Goal: Contribute content: Add original content to the website for others to see

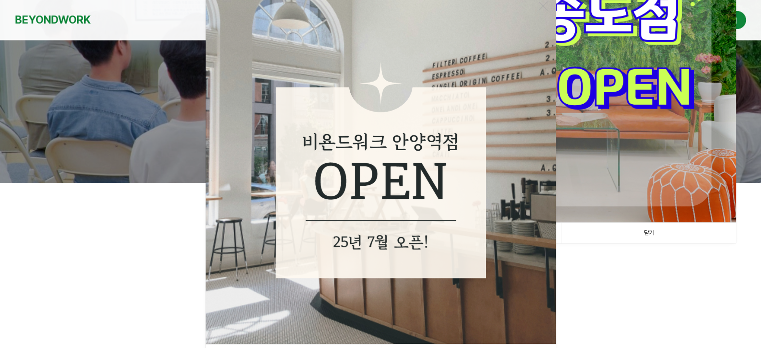
scroll to position [250, 0]
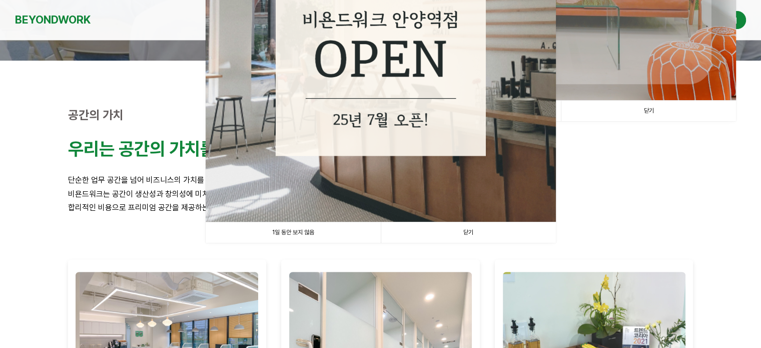
click at [315, 235] on link "1일 동안 보지 않음" at bounding box center [293, 232] width 175 height 21
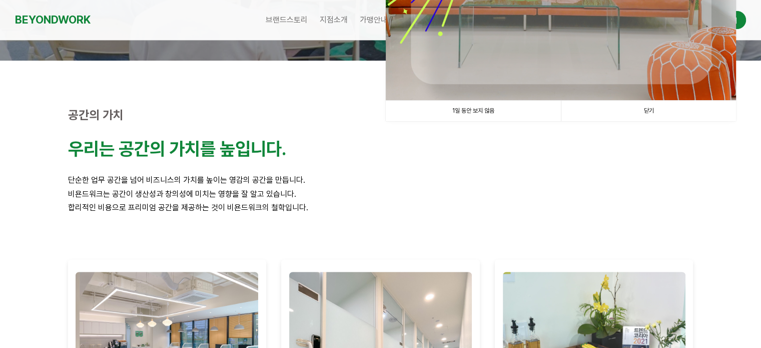
click at [510, 108] on link "1일 동안 보지 않음" at bounding box center [473, 111] width 175 height 21
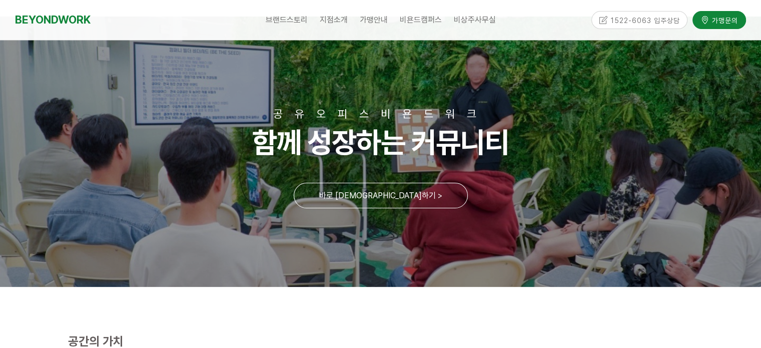
scroll to position [0, 0]
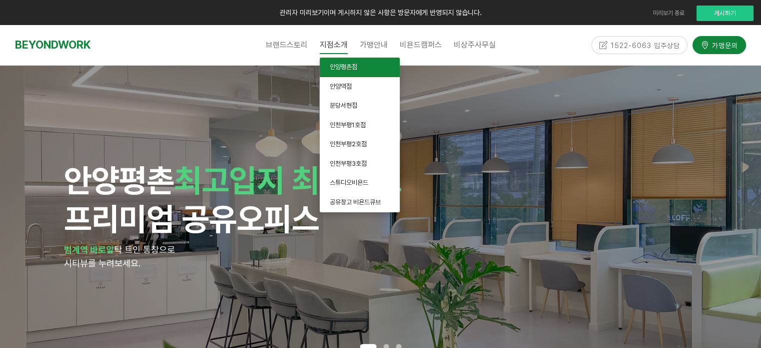
click at [332, 71] on span "안양평촌점" at bounding box center [344, 67] width 28 height 8
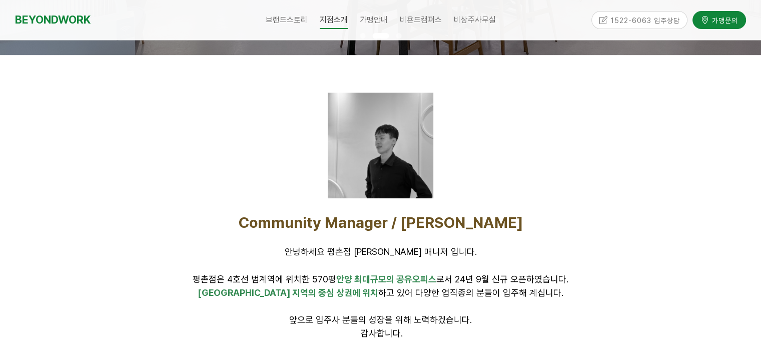
scroll to position [250, 0]
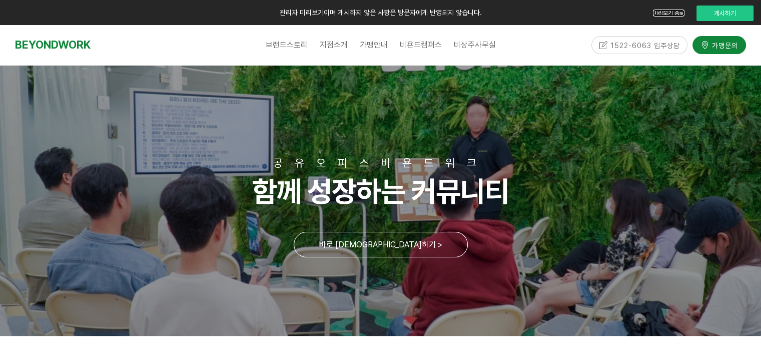
click at [671, 14] on link "미리보기 종료" at bounding box center [669, 13] width 32 height 7
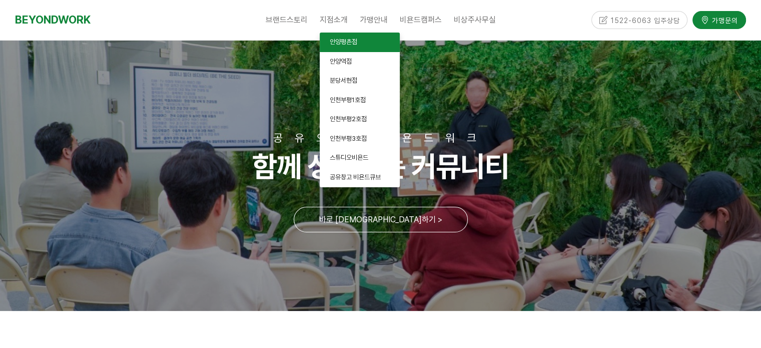
click at [344, 37] on link "안양평촌점" at bounding box center [360, 43] width 80 height 20
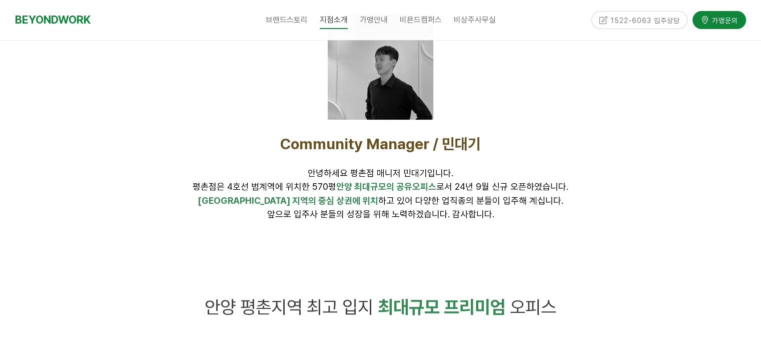
scroll to position [400, 0]
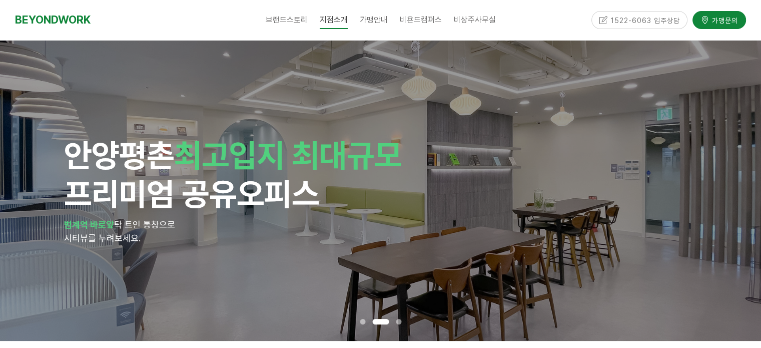
click at [167, 116] on div "안양 평촌 최고입지 최대규모 프리미엄 공유오피스 범계역 바로앞 탁 트인 통창으로 시티뷰를 누려보세요." at bounding box center [380, 191] width 633 height 300
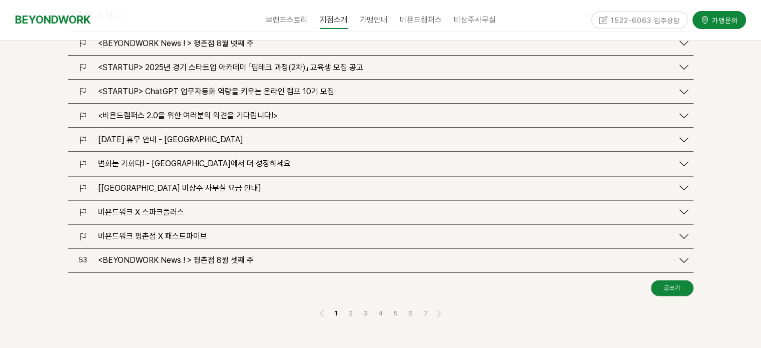
scroll to position [1256, 0]
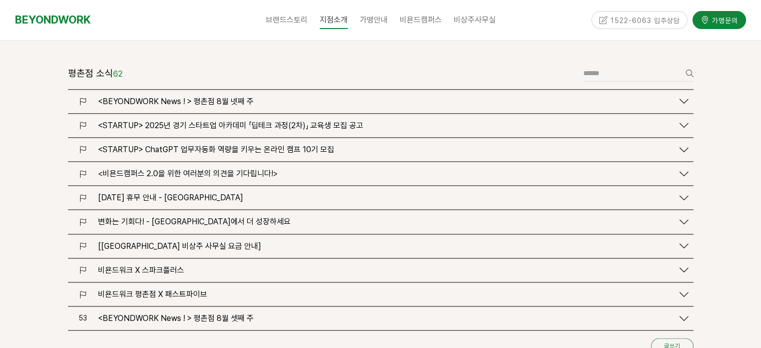
click at [681, 338] on link "글쓰기" at bounding box center [672, 346] width 43 height 16
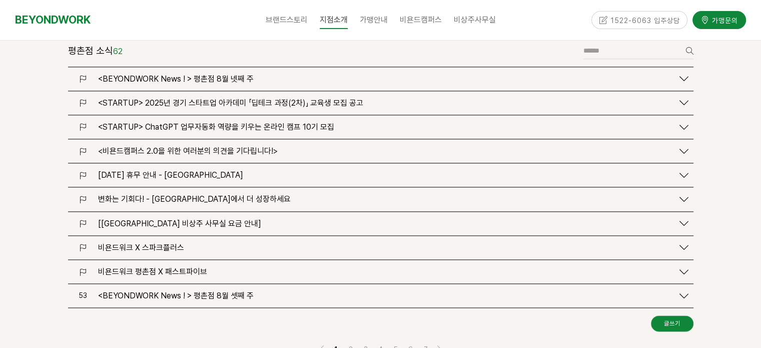
scroll to position [1296, 0]
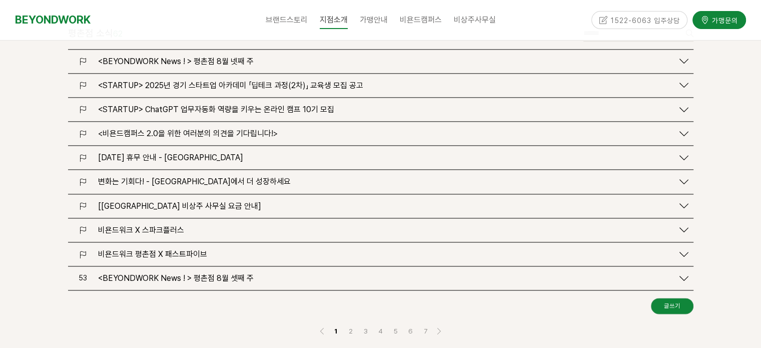
click at [673, 273] on link "53 <BEYONDWORK News ! > 평촌점 8월 셋째 주" at bounding box center [380, 278] width 615 height 10
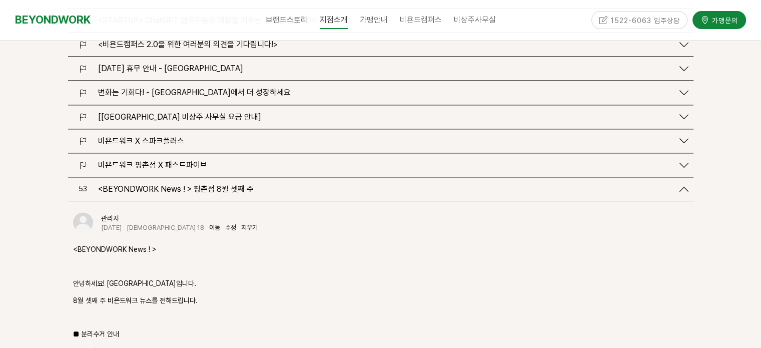
scroll to position [1346, 0]
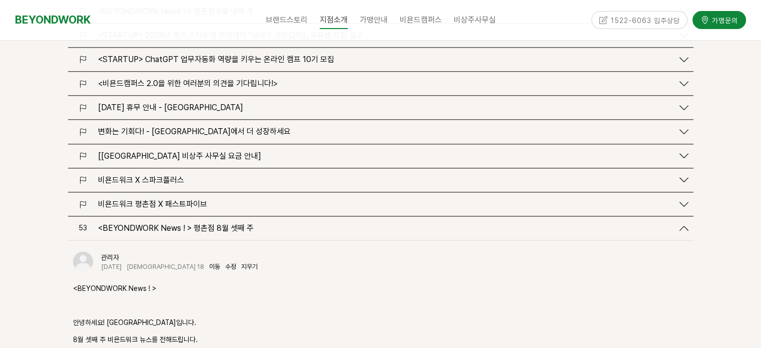
click at [301, 223] on div "<BEYONDWORK News ! > 평촌점 8월 셋째 주" at bounding box center [383, 228] width 580 height 10
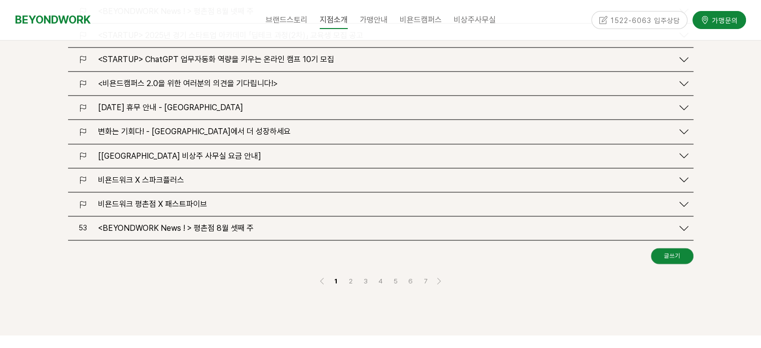
click at [397, 313] on div at bounding box center [380, 320] width 625 height 15
click at [680, 248] on link "글쓰기" at bounding box center [672, 256] width 43 height 16
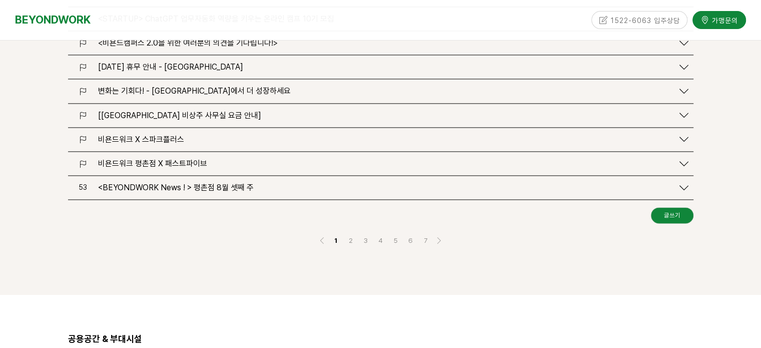
scroll to position [1387, 0]
drag, startPoint x: 265, startPoint y: 147, endPoint x: 98, endPoint y: 146, distance: 167.0
click at [98, 183] on div "<BEYONDWORK News ! > 평촌점 8월 셋째 주" at bounding box center [383, 188] width 580 height 10
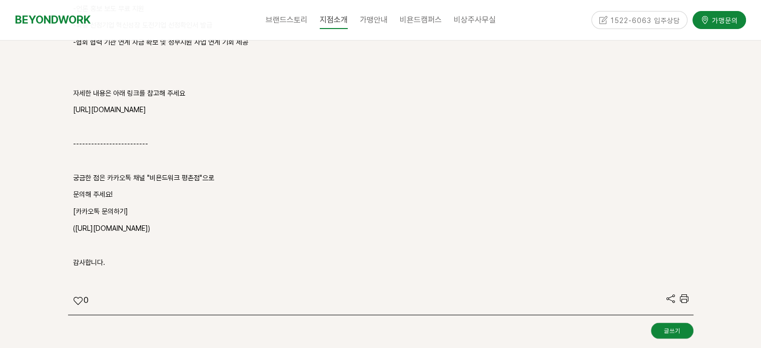
scroll to position [2093, 0]
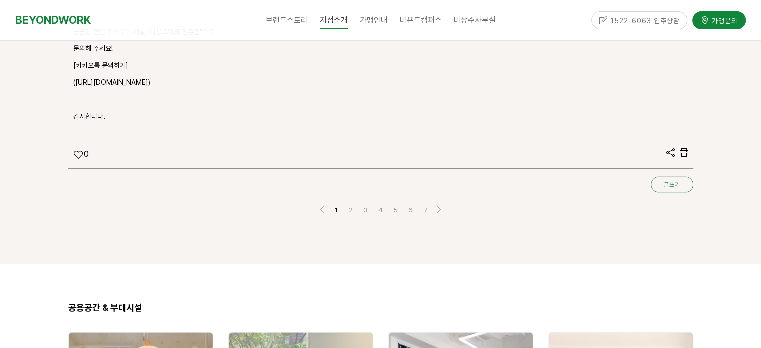
click at [674, 177] on link "글쓰기" at bounding box center [672, 185] width 43 height 16
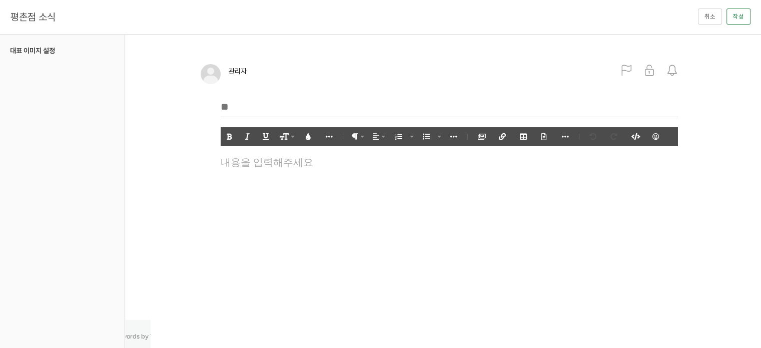
click at [264, 104] on input "text" at bounding box center [449, 107] width 457 height 21
click at [269, 101] on input "text" at bounding box center [449, 107] width 457 height 21
click at [236, 113] on input "text" at bounding box center [449, 107] width 457 height 21
click at [243, 109] on input "text" at bounding box center [449, 107] width 457 height 21
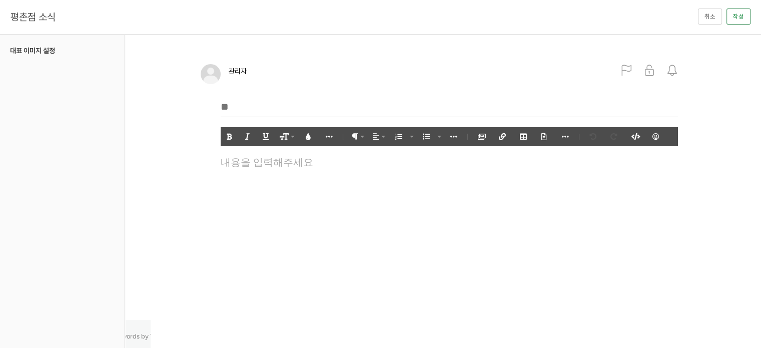
click at [243, 109] on input "text" at bounding box center [449, 107] width 457 height 21
click at [500, 254] on html "관리자 미리보기이며 게시하지 않은 사항은 방문자에게 반영되지 않습니다. 미리보기 종료 게시하기 알림 설정 뒤로 알림 설정 뒤로 더보기 게시물 …" at bounding box center [380, 174] width 761 height 348
click at [299, 110] on input "text" at bounding box center [449, 107] width 457 height 21
paste input "**********"
type input "**********"
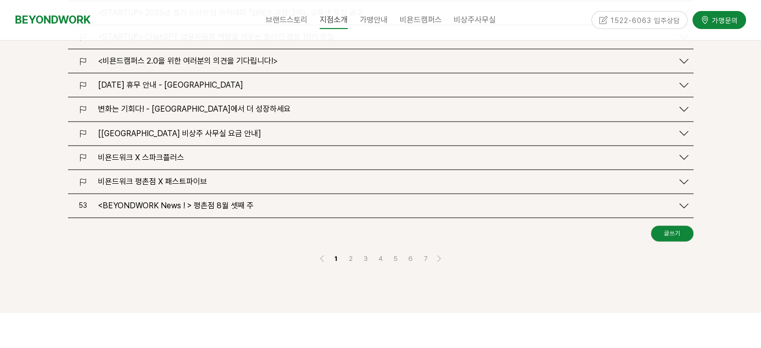
scroll to position [1304, 0]
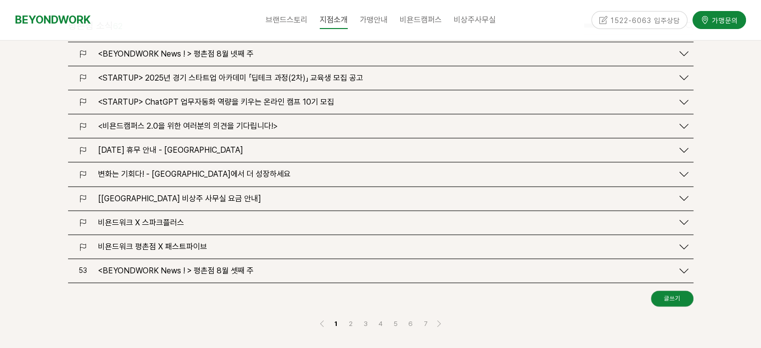
drag, startPoint x: 254, startPoint y: 228, endPoint x: 88, endPoint y: 231, distance: 166.6
click at [88, 266] on link "53 <BEYONDWORK News ! > 평촌점 8월 셋째 주" at bounding box center [380, 271] width 615 height 10
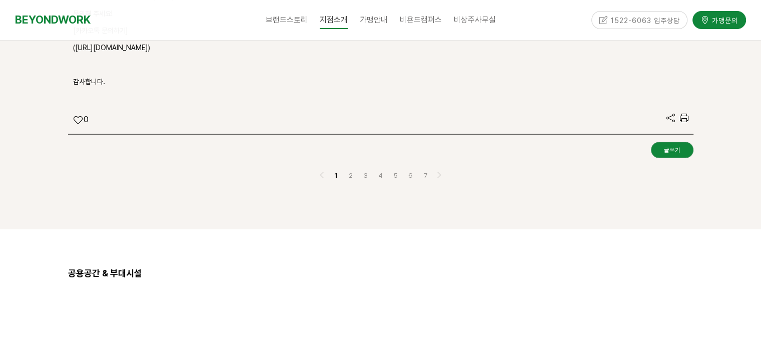
scroll to position [2154, 0]
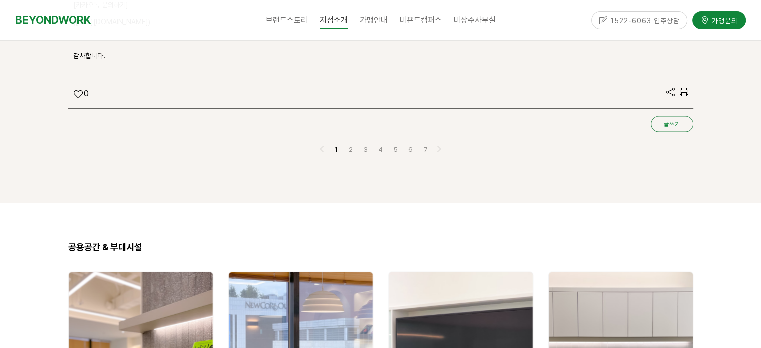
click at [682, 116] on link "글쓰기" at bounding box center [672, 124] width 43 height 16
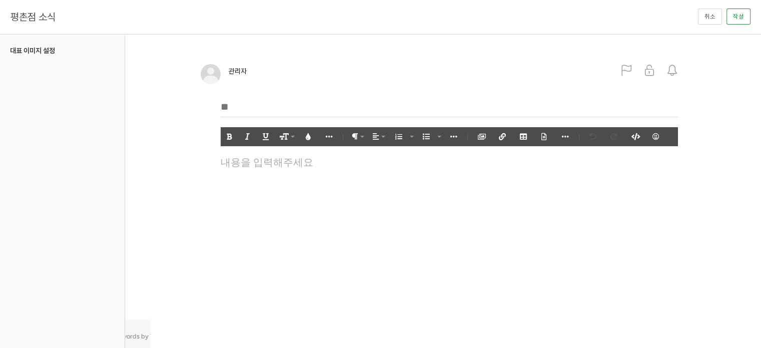
click at [281, 107] on input "text" at bounding box center [449, 107] width 457 height 21
click at [319, 288] on html "관리자 미리보기이며 게시하지 않은 사항은 방문자에게 반영되지 않습니다. 미리보기 종료 게시하기 알림 설정 뒤로 알림 설정 뒤로 더보기 게시물 …" at bounding box center [380, 174] width 761 height 348
click at [267, 176] on div at bounding box center [449, 191] width 467 height 75
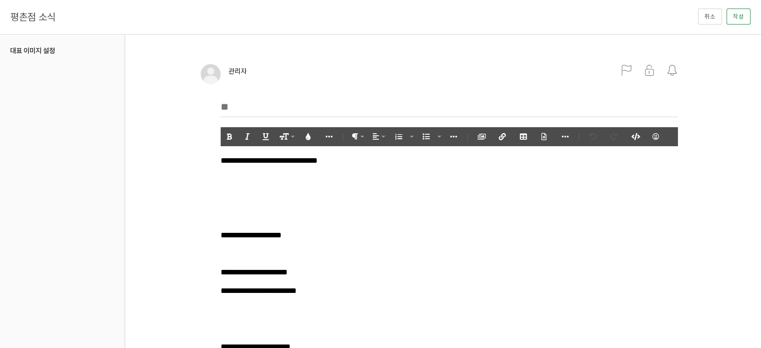
scroll to position [7369, 4]
click at [283, 212] on p at bounding box center [449, 216] width 457 height 14
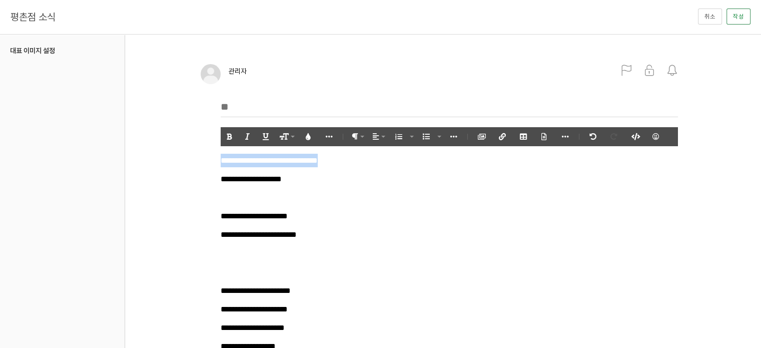
drag, startPoint x: 390, startPoint y: 166, endPoint x: 216, endPoint y: 167, distance: 174.5
click at [250, 104] on input "text" at bounding box center [449, 107] width 457 height 21
paste input "**********"
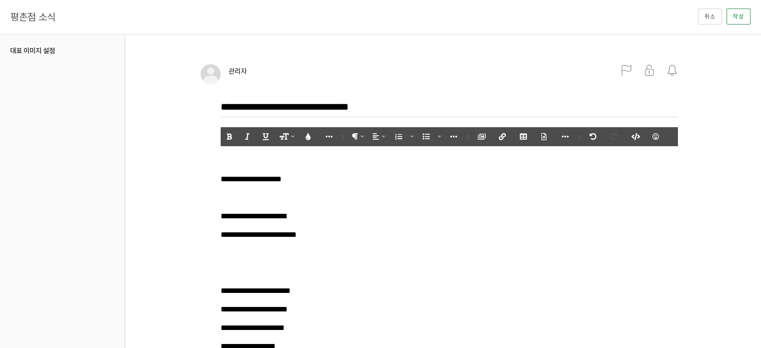
type input "**********"
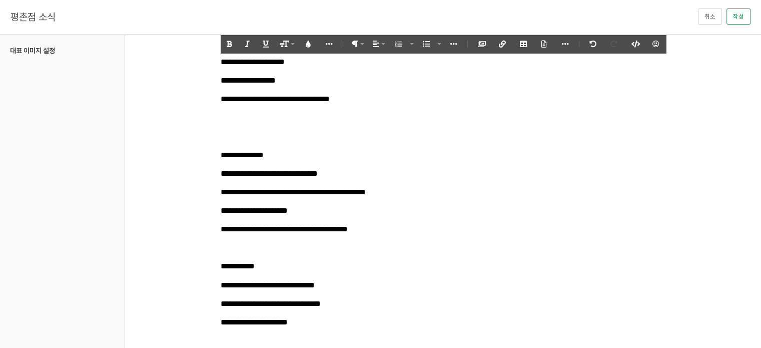
scroll to position [250, 0]
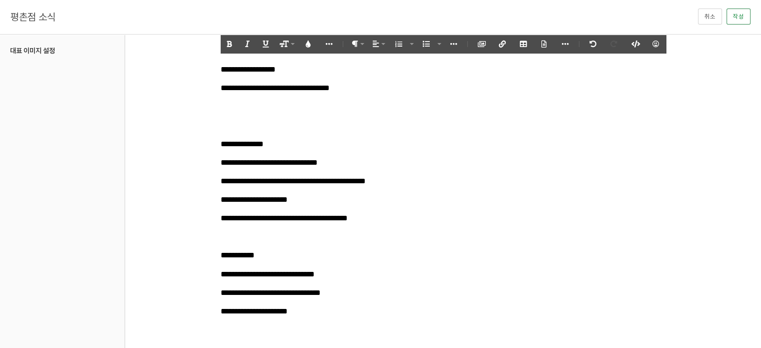
click at [416, 216] on p "**********" at bounding box center [449, 218] width 457 height 14
click at [379, 164] on p "**********" at bounding box center [449, 163] width 457 height 14
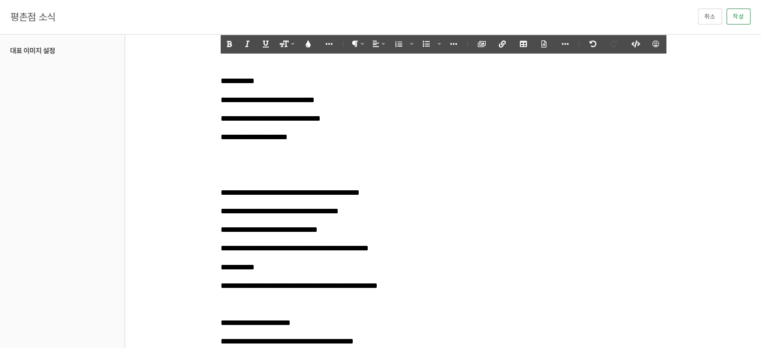
scroll to position [435, 0]
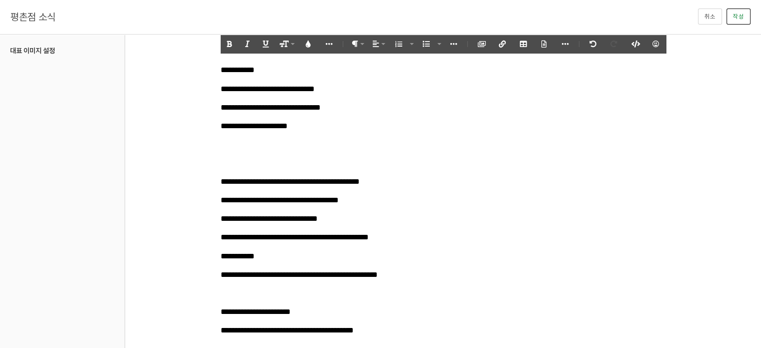
click at [745, 20] on button "작성" at bounding box center [738, 17] width 24 height 16
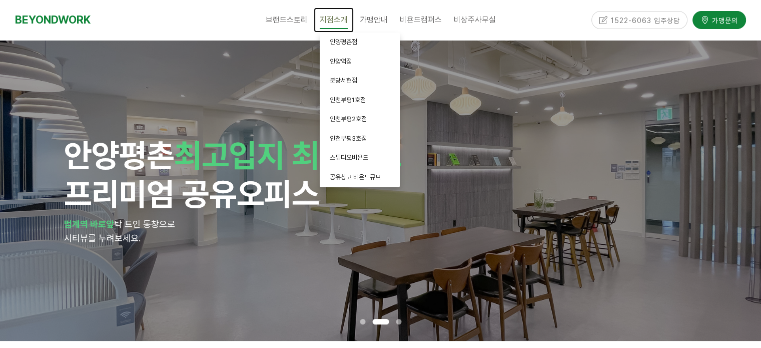
click at [336, 17] on span "지점소개" at bounding box center [334, 20] width 28 height 19
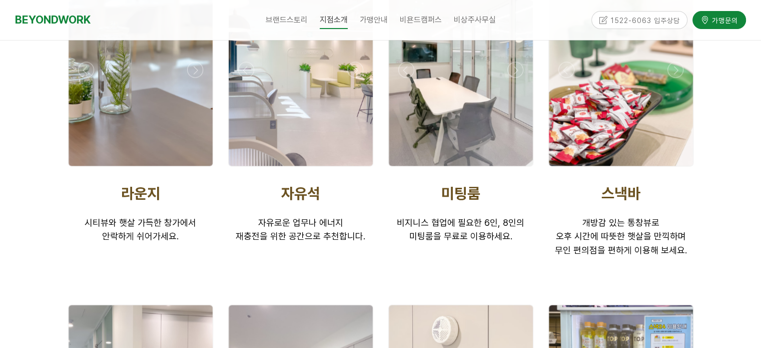
scroll to position [1770, 0]
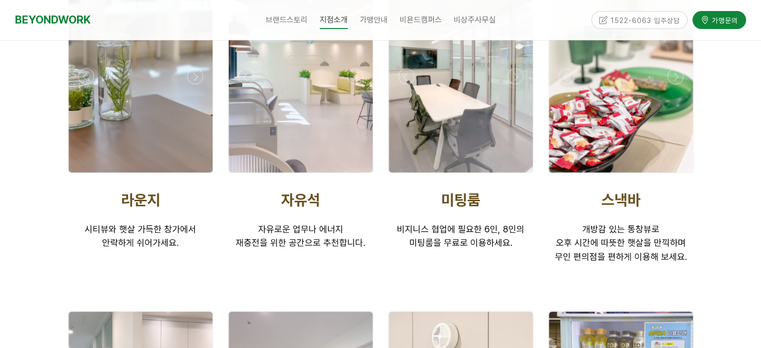
click at [743, 122] on div at bounding box center [380, 271] width 761 height 721
drag, startPoint x: 743, startPoint y: 112, endPoint x: 734, endPoint y: 71, distance: 41.4
click at [734, 71] on div at bounding box center [380, 271] width 761 height 721
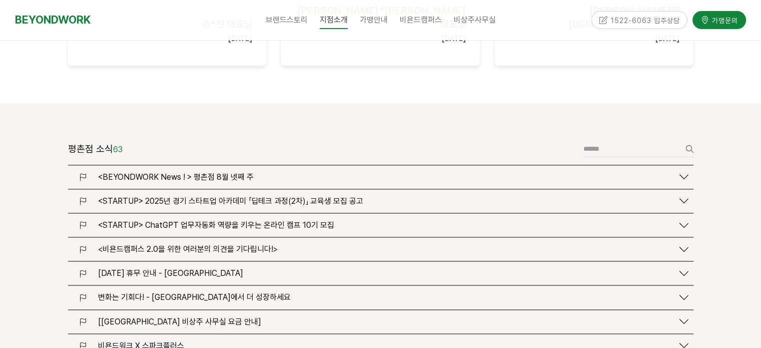
scroll to position [1207, 0]
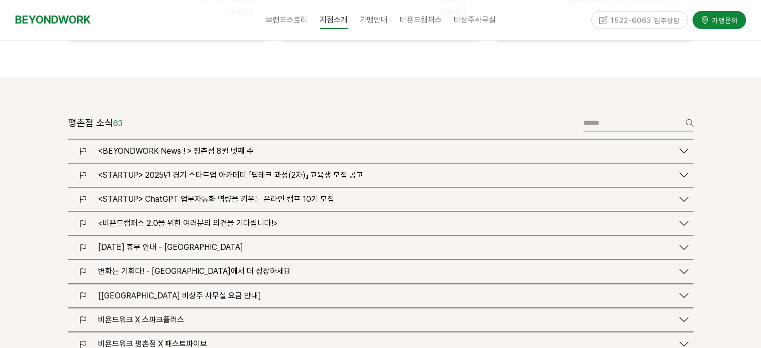
click at [650, 115] on input "text" at bounding box center [638, 123] width 110 height 17
click at [654, 115] on input "text" at bounding box center [638, 123] width 110 height 17
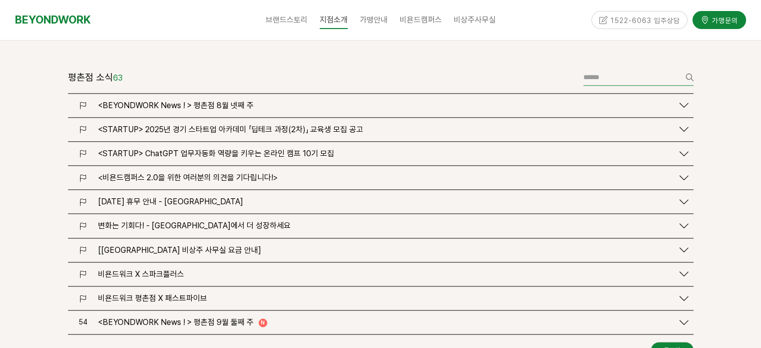
scroll to position [1307, 0]
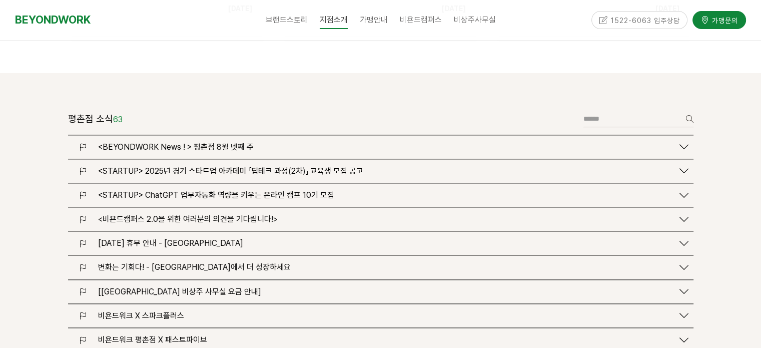
scroll to position [1250, 0]
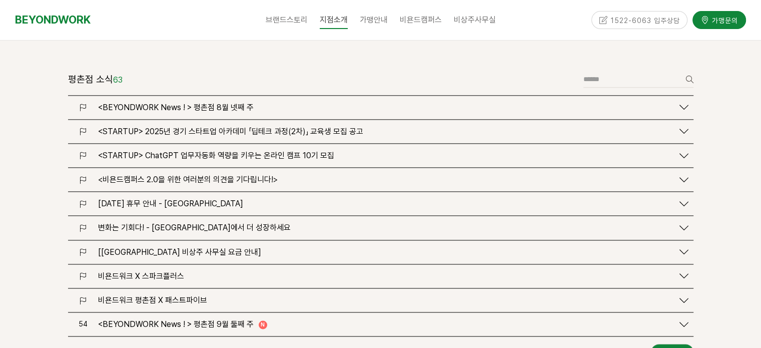
drag, startPoint x: 764, startPoint y: 72, endPoint x: 761, endPoint y: 101, distance: 28.7
click at [661, 344] on link "글쓰기" at bounding box center [672, 352] width 43 height 16
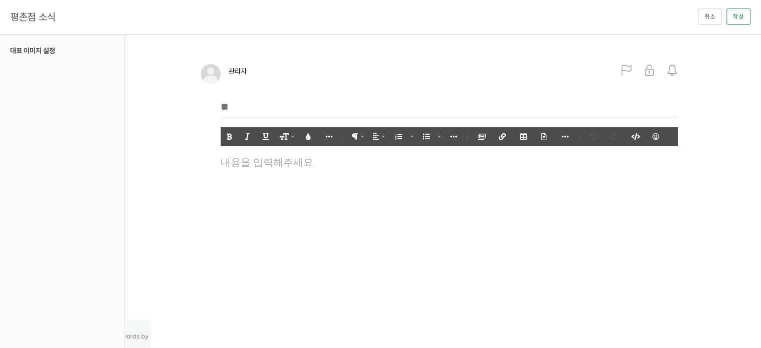
click at [293, 182] on div at bounding box center [449, 191] width 467 height 75
click at [204, 195] on div "대표 이미지 설정 x 알림 전체 회원" at bounding box center [439, 163] width 477 height 132
click at [387, 266] on html "관리자 미리보기이며 게시하지 않은 사항은 방문자에게 반영되지 않습니다. 미리보기 종료 게시하기 알림 설정 뒤로 알림 설정 뒤로 더보기 게시물 …" at bounding box center [380, 174] width 761 height 348
click at [319, 168] on div at bounding box center [449, 191] width 467 height 75
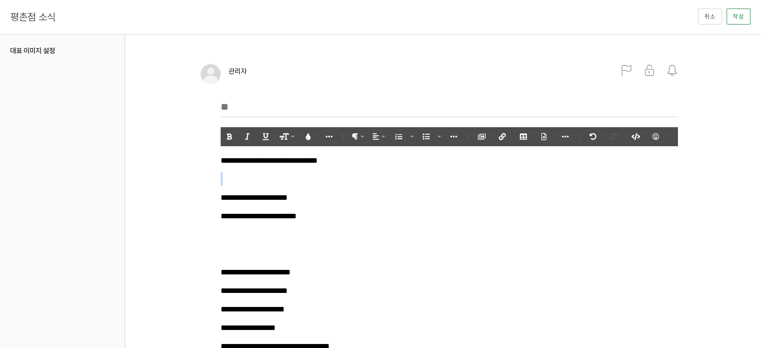
drag, startPoint x: 319, startPoint y: 168, endPoint x: 345, endPoint y: 165, distance: 25.6
click at [396, 164] on p "**********" at bounding box center [449, 161] width 457 height 14
drag, startPoint x: 379, startPoint y: 160, endPoint x: 193, endPoint y: 160, distance: 186.0
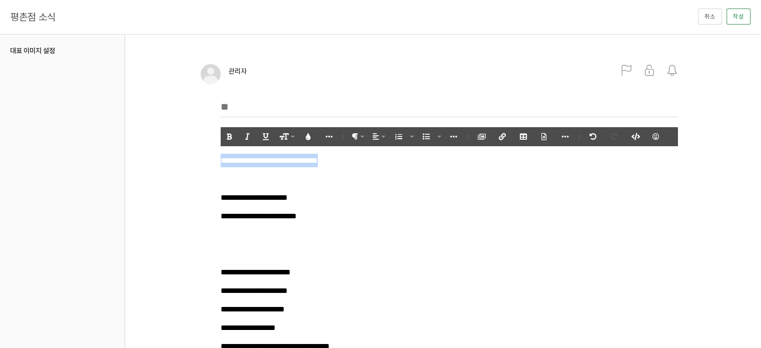
click at [296, 105] on input "text" at bounding box center [449, 107] width 457 height 21
paste input "**********"
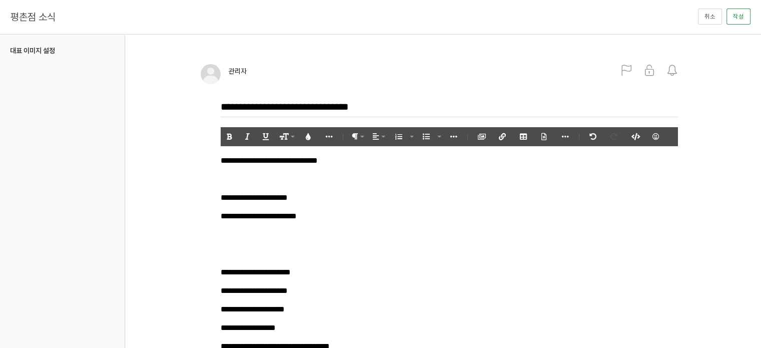
type input "**********"
drag, startPoint x: 314, startPoint y: 164, endPoint x: 401, endPoint y: 164, distance: 87.0
click at [401, 164] on p "**********" at bounding box center [449, 161] width 457 height 14
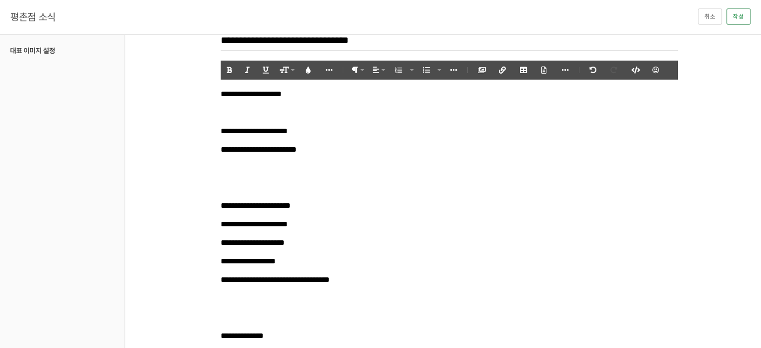
scroll to position [50, 0]
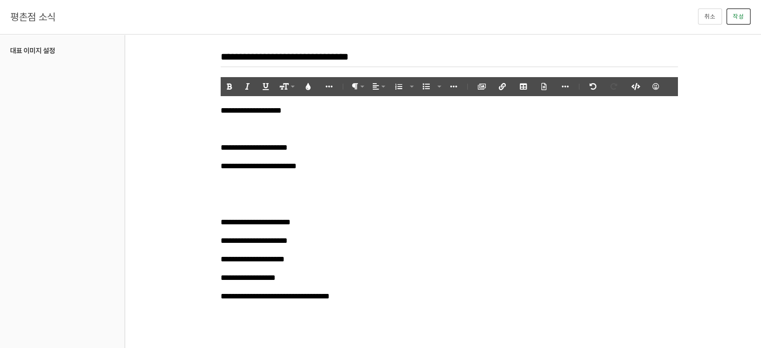
click at [743, 16] on button "작성" at bounding box center [738, 17] width 24 height 16
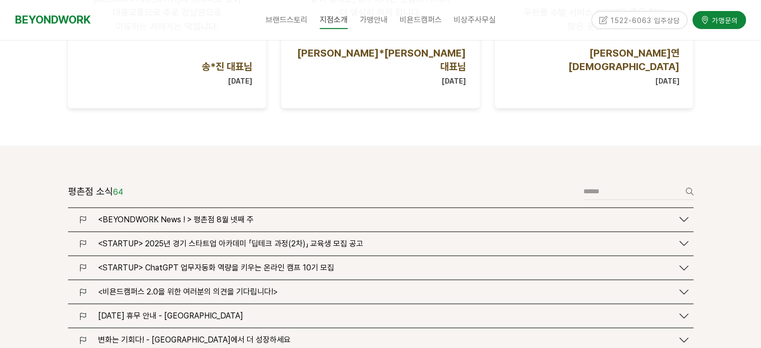
scroll to position [1139, 0]
click at [685, 214] on icon at bounding box center [683, 218] width 9 height 9
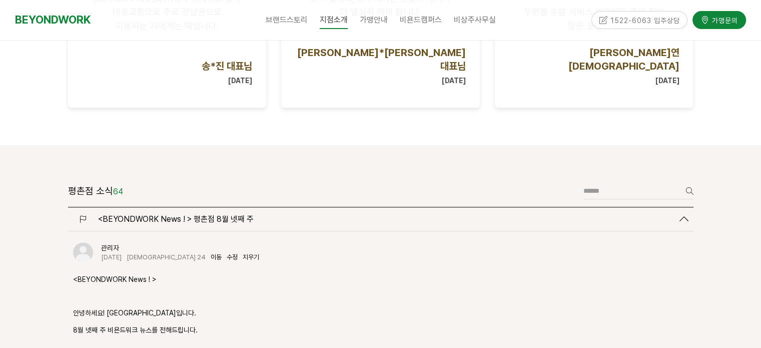
click at [685, 214] on icon at bounding box center [683, 218] width 9 height 9
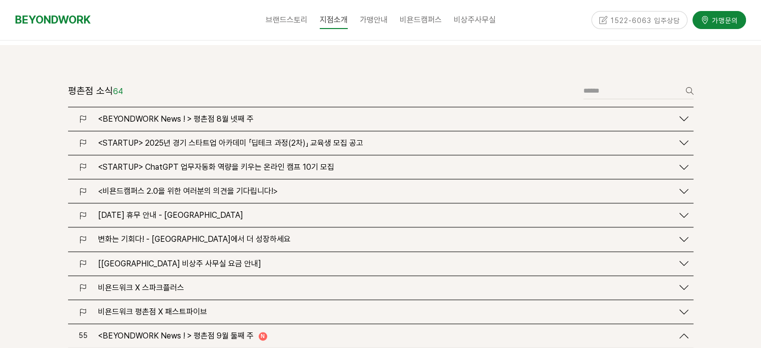
scroll to position [1289, 0]
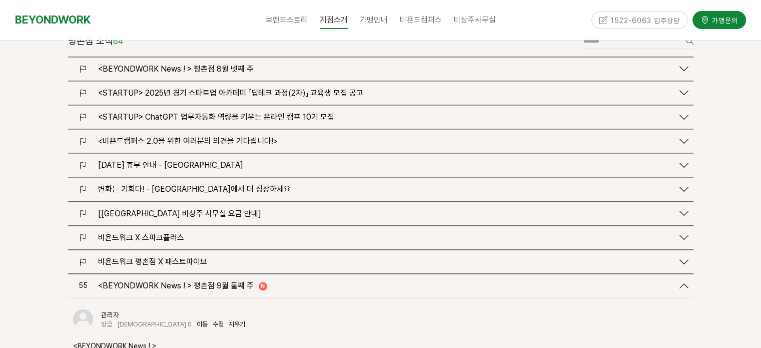
click at [233, 281] on span "<BEYONDWORK News ! > 평촌점 9월 둘째 주" at bounding box center [176, 286] width 156 height 10
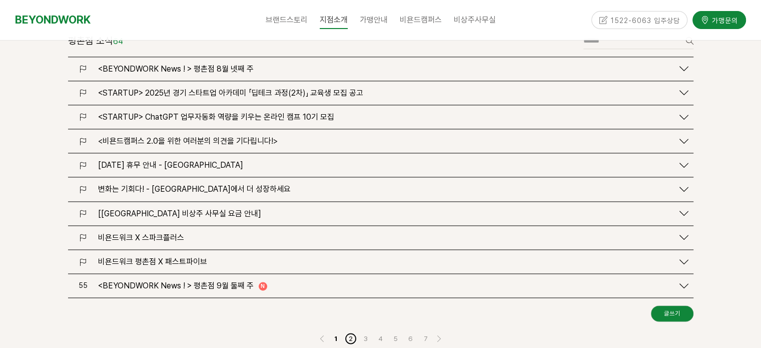
click at [352, 332] on link "2" at bounding box center [351, 338] width 12 height 12
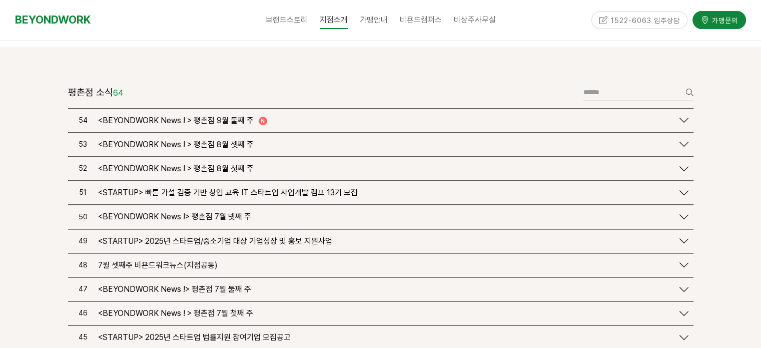
drag, startPoint x: 764, startPoint y: 39, endPoint x: 763, endPoint y: 97, distance: 58.0
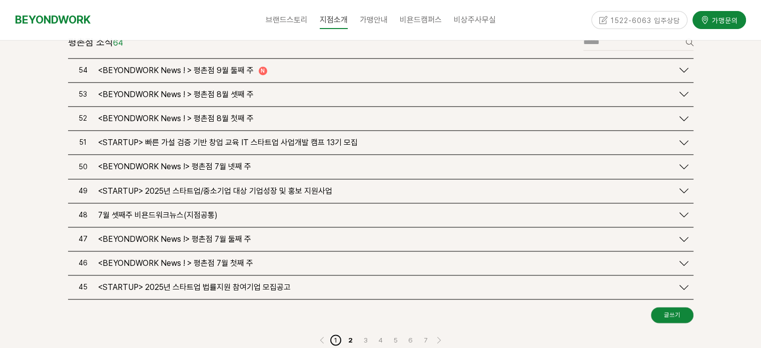
click at [336, 334] on link "1" at bounding box center [336, 340] width 12 height 12
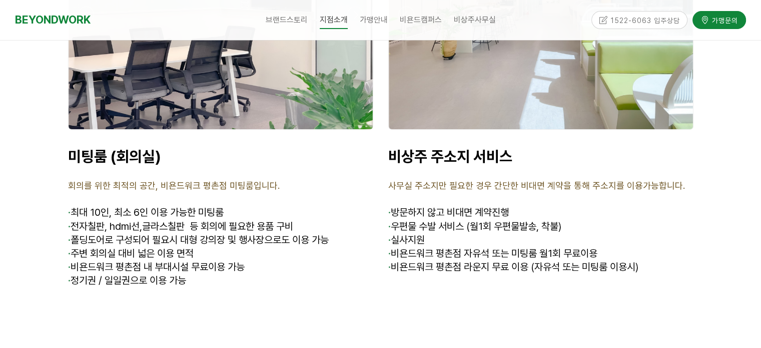
scroll to position [3939, 0]
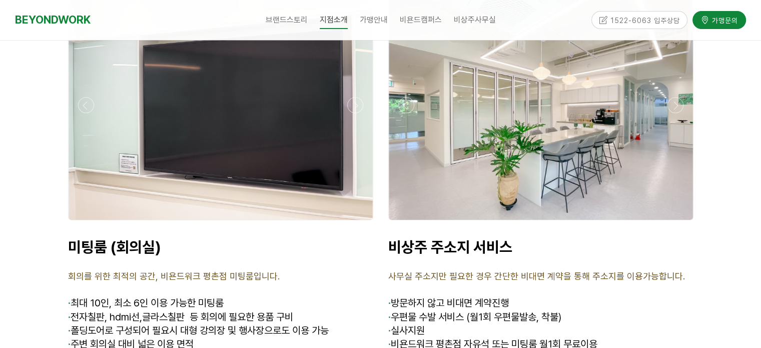
drag, startPoint x: 764, startPoint y: 41, endPoint x: 748, endPoint y: 220, distance: 179.7
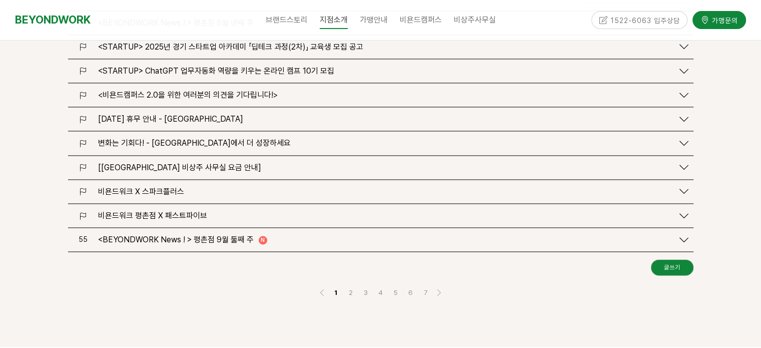
scroll to position [1361, 0]
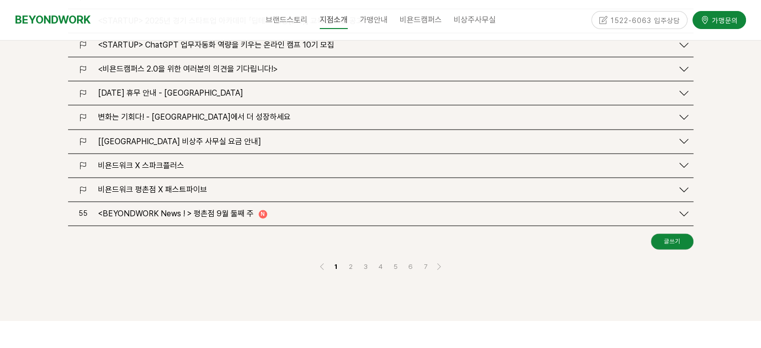
click at [684, 209] on icon at bounding box center [683, 213] width 9 height 9
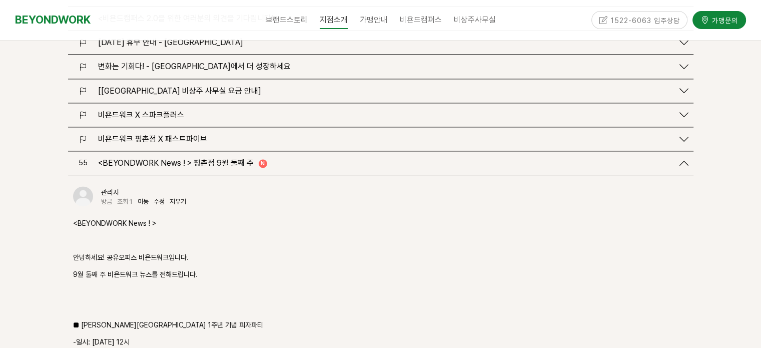
scroll to position [1411, 0]
drag, startPoint x: 174, startPoint y: 161, endPoint x: 441, endPoint y: 41, distance: 292.6
click at [174, 198] on link "지우기" at bounding box center [178, 202] width 17 height 8
